Goal: Check status: Check status

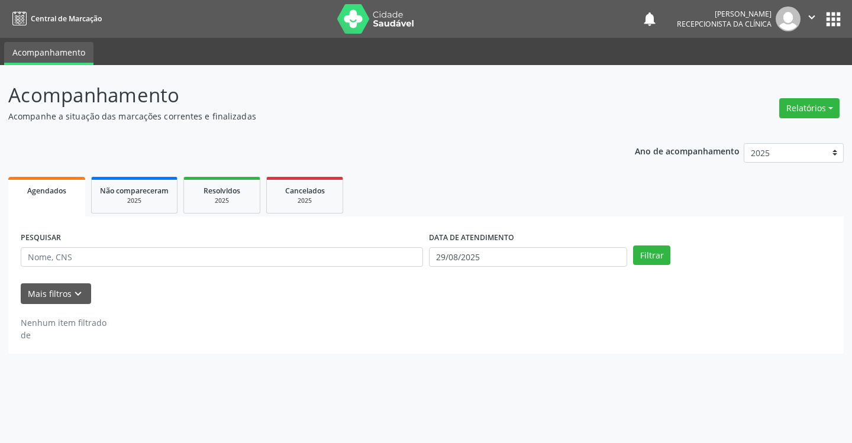
select select "7"
click at [540, 257] on input "29/08/2025" at bounding box center [528, 257] width 198 height 20
click at [526, 260] on input "29/08/2025" at bounding box center [528, 257] width 198 height 20
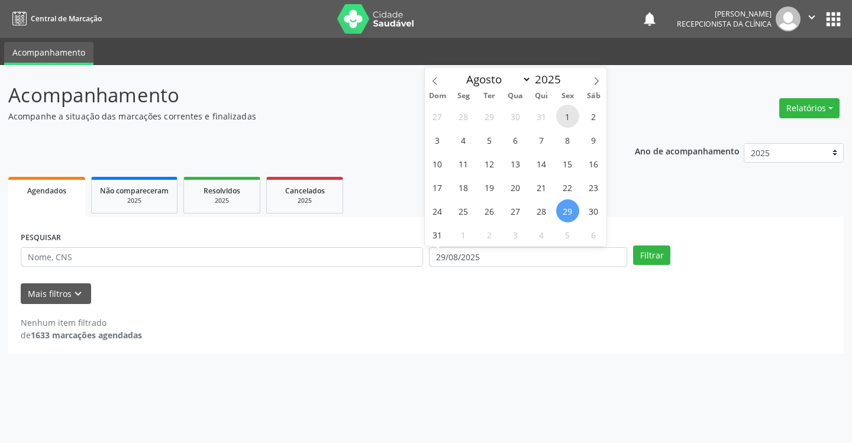
click at [569, 115] on span "1" at bounding box center [567, 116] width 23 height 23
type input "[DATE]"
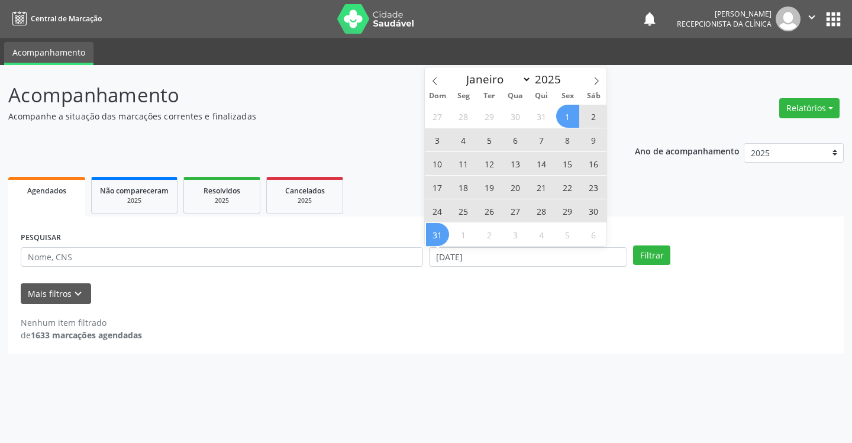
click at [443, 233] on span "31" at bounding box center [437, 234] width 23 height 23
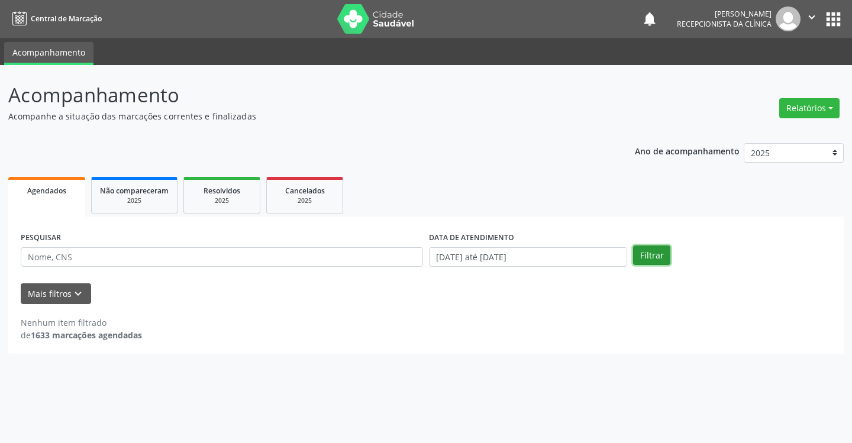
click at [647, 258] on button "Filtrar" at bounding box center [651, 256] width 37 height 20
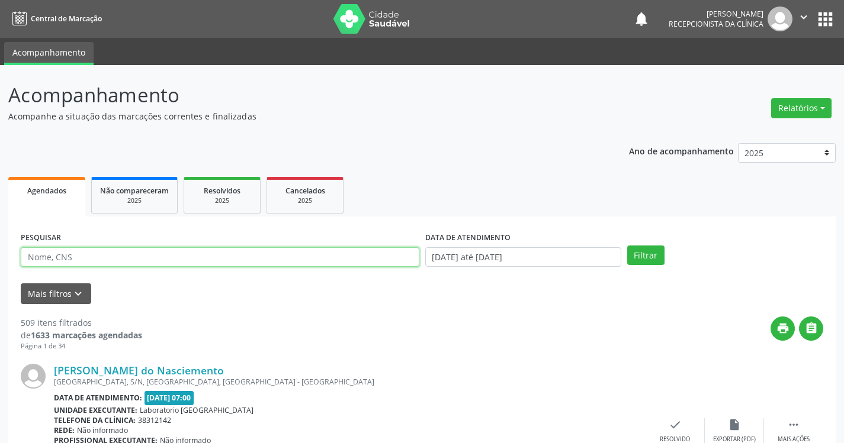
click at [336, 258] on input "text" at bounding box center [220, 257] width 398 height 20
click at [627, 246] on button "Filtrar" at bounding box center [645, 256] width 37 height 20
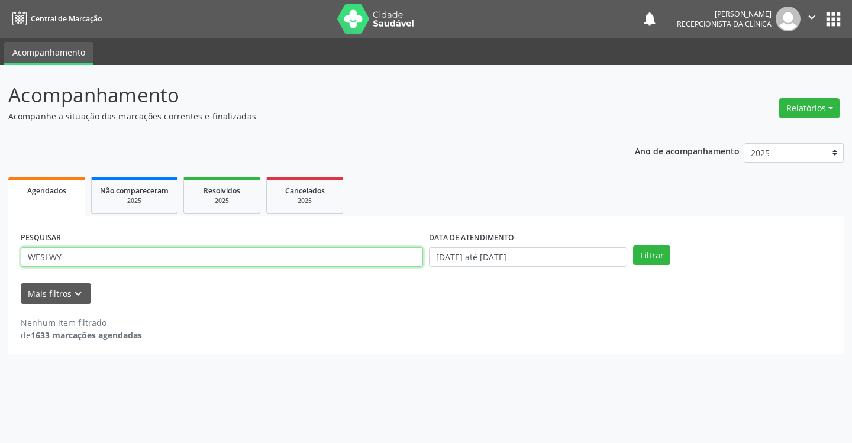
click at [140, 254] on input "WESLWY" at bounding box center [222, 257] width 403 height 20
type input "[PERSON_NAME]"
click at [633, 246] on button "Filtrar" at bounding box center [651, 256] width 37 height 20
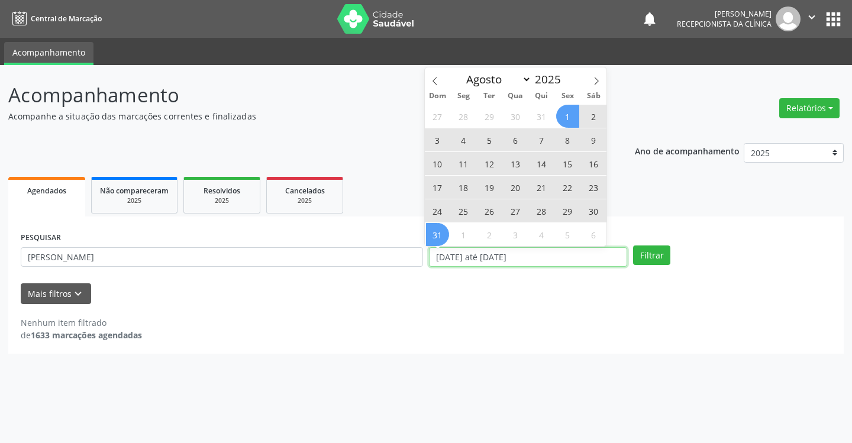
click at [576, 254] on input "[DATE] até [DATE]" at bounding box center [528, 257] width 198 height 20
click at [545, 139] on span "7" at bounding box center [541, 139] width 23 height 23
type input "[DATE]"
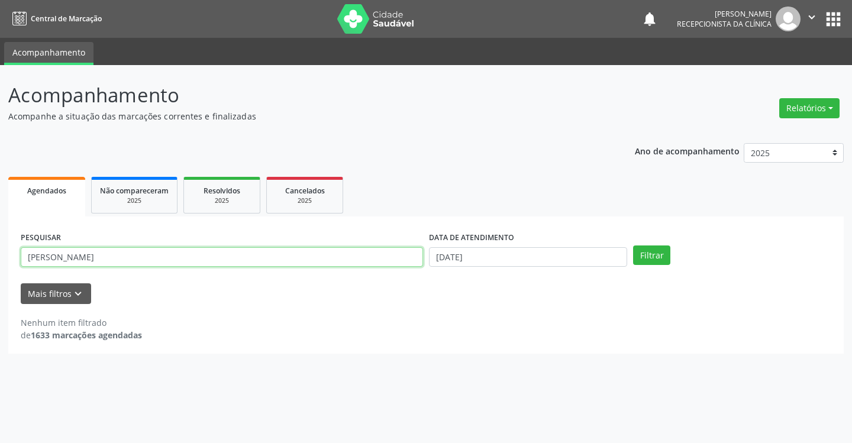
drag, startPoint x: 82, startPoint y: 259, endPoint x: 0, endPoint y: 210, distance: 95.0
click at [0, 210] on div "Acompanhamento Acompanhe a situação das marcações correntes e finalizadas Relat…" at bounding box center [426, 254] width 852 height 378
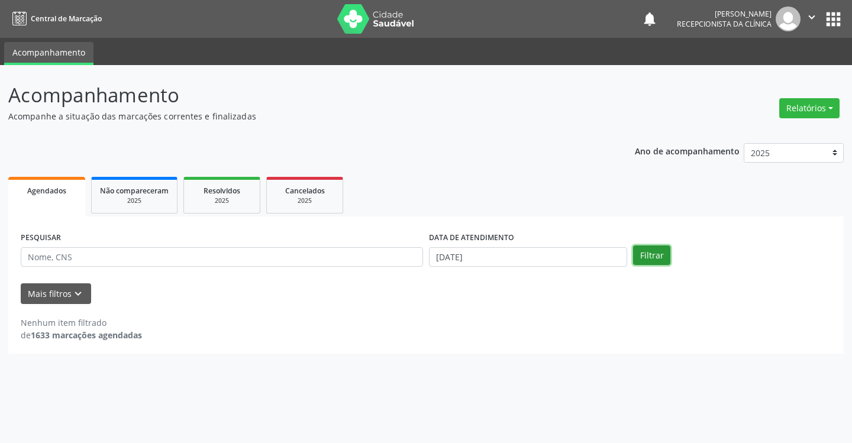
click at [662, 252] on button "Filtrar" at bounding box center [651, 256] width 37 height 20
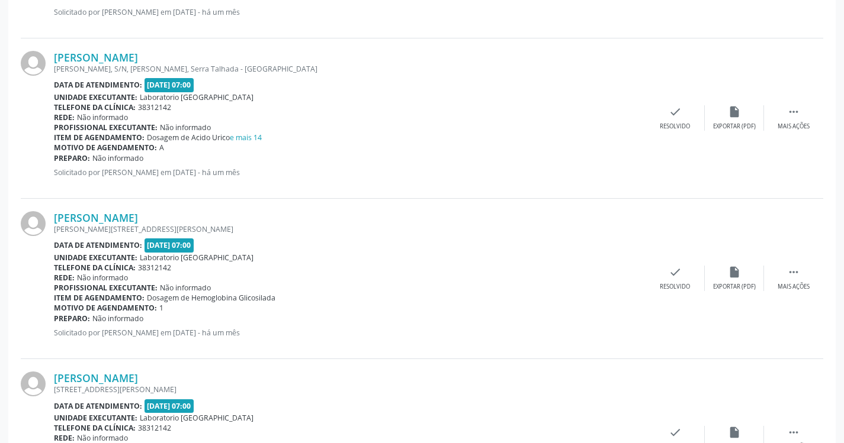
scroll to position [533, 0]
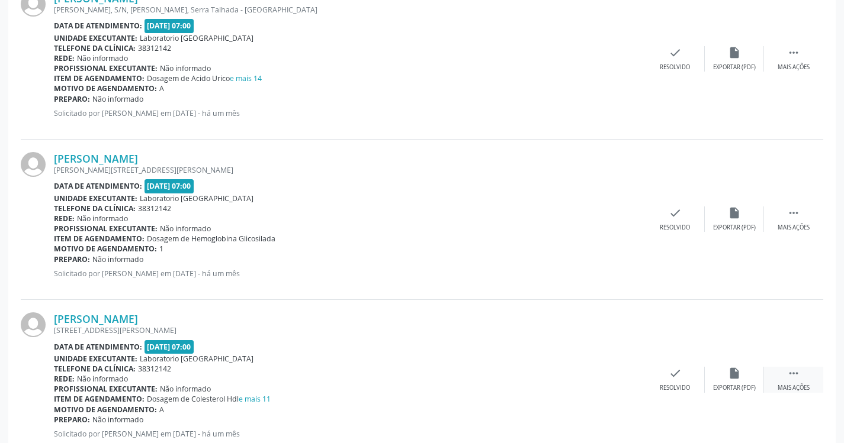
click at [788, 380] on icon "" at bounding box center [793, 373] width 13 height 13
click at [625, 377] on div "print Imprimir" at bounding box center [615, 379] width 59 height 25
